Goal: Find specific page/section

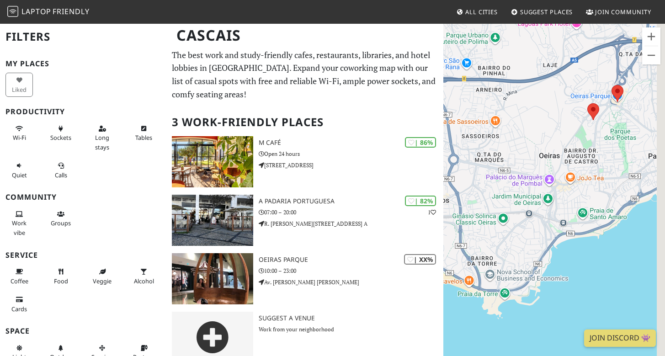
drag, startPoint x: 569, startPoint y: 215, endPoint x: 531, endPoint y: 211, distance: 38.2
click at [531, 211] on div at bounding box center [555, 201] width 222 height 356
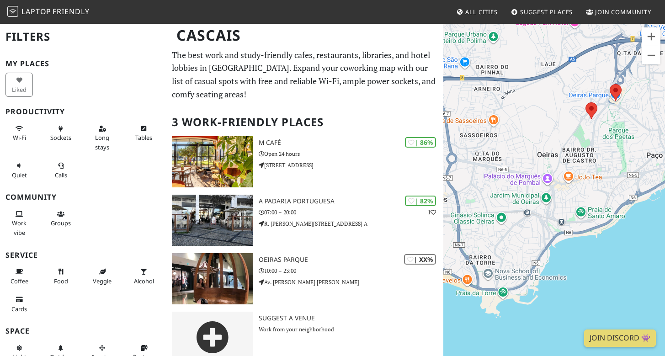
click at [556, 183] on div at bounding box center [555, 201] width 222 height 356
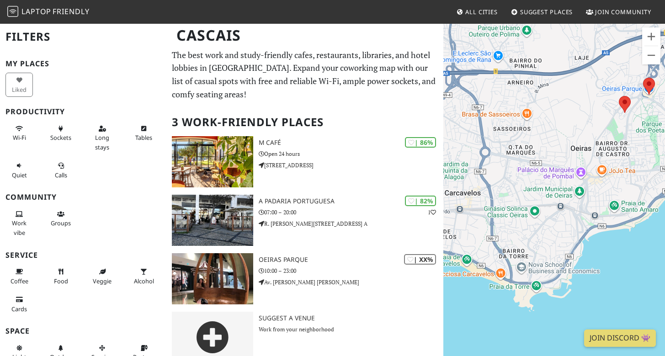
drag, startPoint x: 550, startPoint y: 198, endPoint x: 593, endPoint y: 182, distance: 45.6
click at [594, 182] on div at bounding box center [555, 201] width 222 height 356
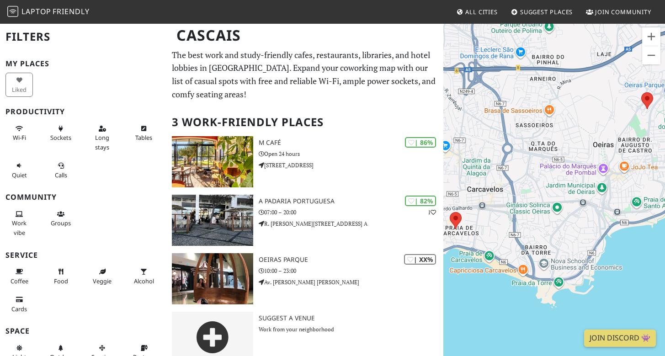
drag, startPoint x: 530, startPoint y: 245, endPoint x: 567, endPoint y: 245, distance: 37.0
click at [567, 245] on div at bounding box center [555, 201] width 222 height 356
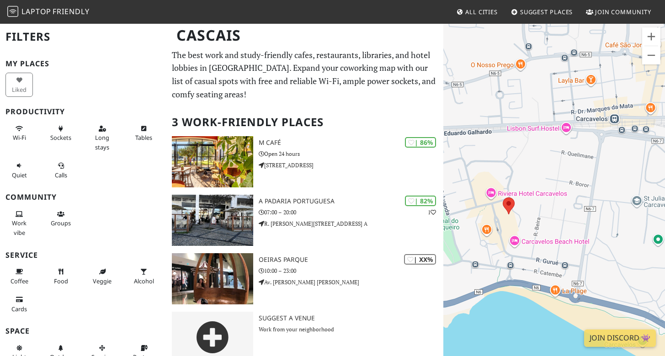
drag, startPoint x: 505, startPoint y: 232, endPoint x: 573, endPoint y: 232, distance: 67.7
click at [573, 232] on div at bounding box center [555, 201] width 222 height 356
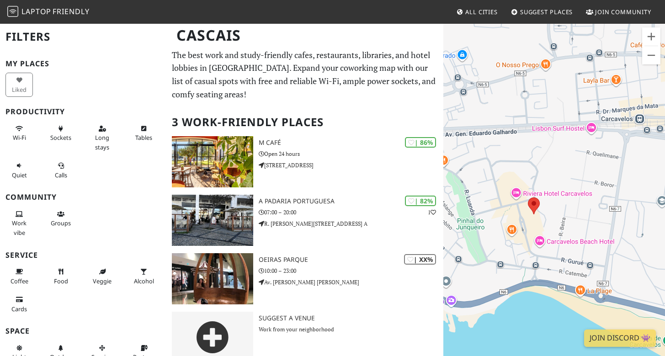
drag, startPoint x: 545, startPoint y: 217, endPoint x: 572, endPoint y: 217, distance: 26.5
click at [572, 217] on div at bounding box center [555, 201] width 222 height 356
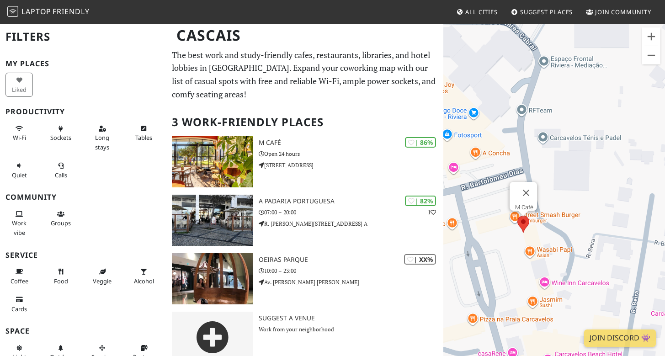
click at [518, 216] on area at bounding box center [518, 216] width 0 height 0
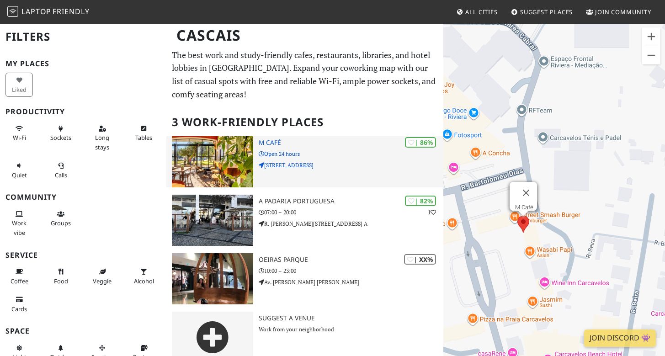
click at [218, 153] on img at bounding box center [212, 161] width 81 height 51
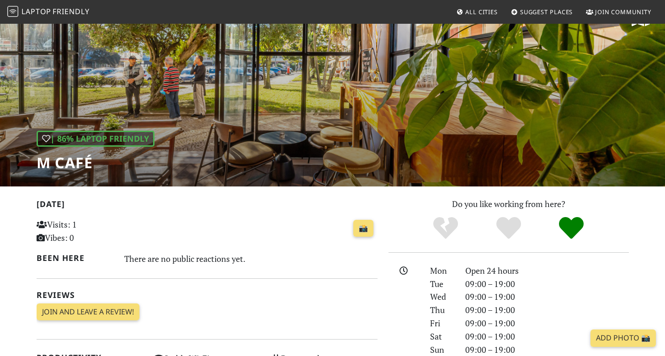
scroll to position [38, 0]
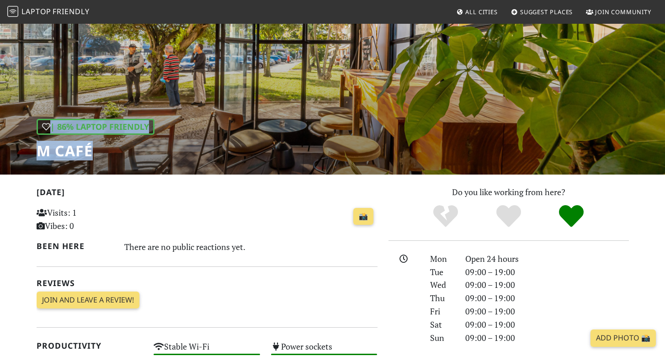
drag, startPoint x: 102, startPoint y: 148, endPoint x: 24, endPoint y: 149, distance: 77.8
click at [24, 149] on div "| 86% Laptop Friendly M Café" at bounding box center [332, 79] width 665 height 190
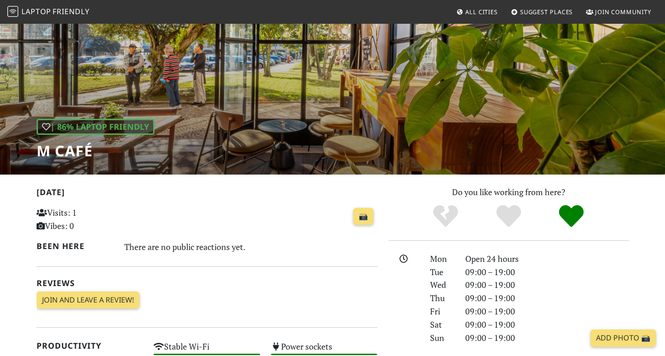
click at [74, 156] on h1 "M Café" at bounding box center [96, 150] width 118 height 17
drag, startPoint x: 93, startPoint y: 154, endPoint x: 41, endPoint y: 156, distance: 52.2
click at [41, 156] on h1 "M Café" at bounding box center [96, 150] width 118 height 17
copy h1 "M Café"
